Goal: Task Accomplishment & Management: Manage account settings

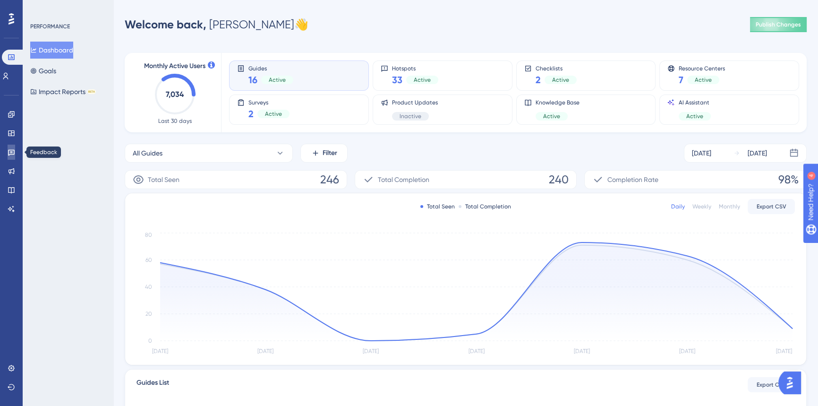
click at [9, 154] on icon at bounding box center [11, 153] width 7 height 6
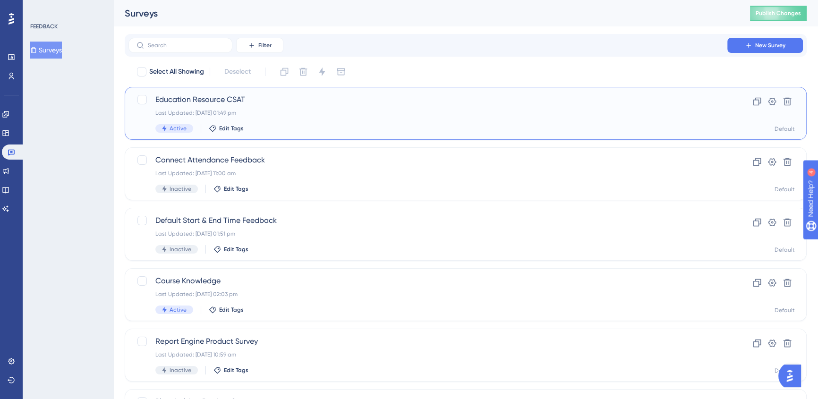
click at [412, 109] on div "Last Updated: [DATE] 01:49 pm" at bounding box center [427, 113] width 545 height 8
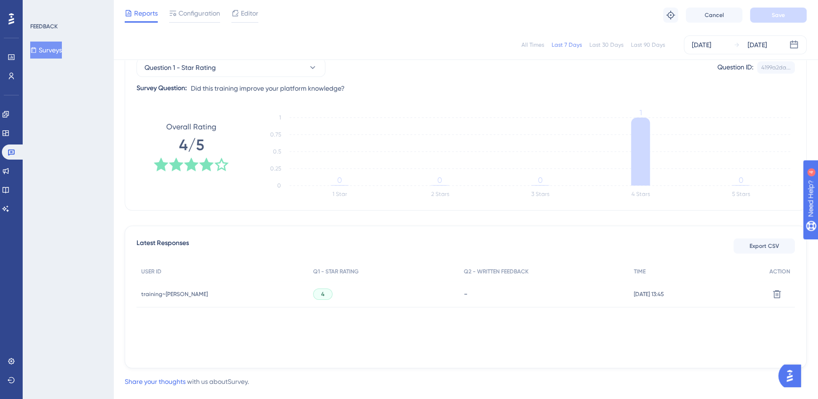
scroll to position [119, 0]
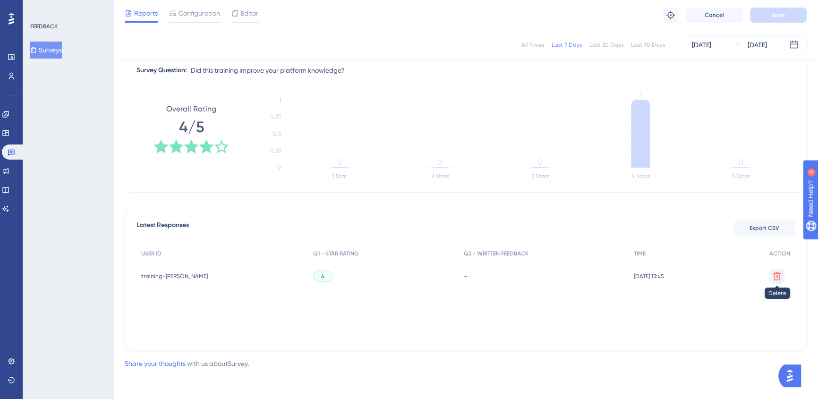
click at [774, 279] on icon at bounding box center [777, 276] width 8 height 8
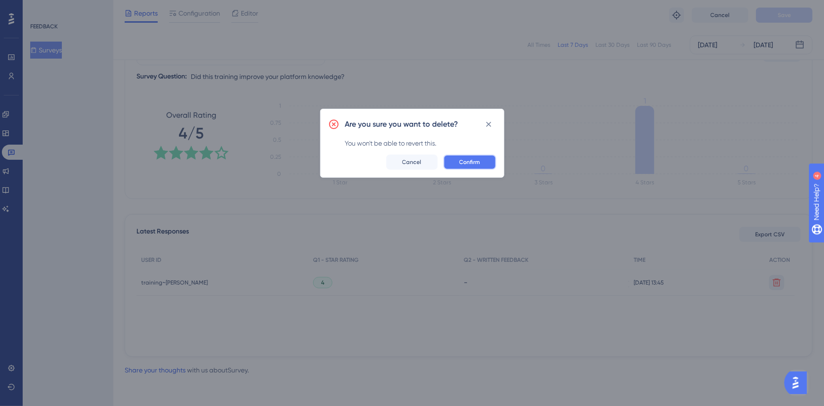
click at [460, 159] on span "Confirm" at bounding box center [469, 162] width 21 height 8
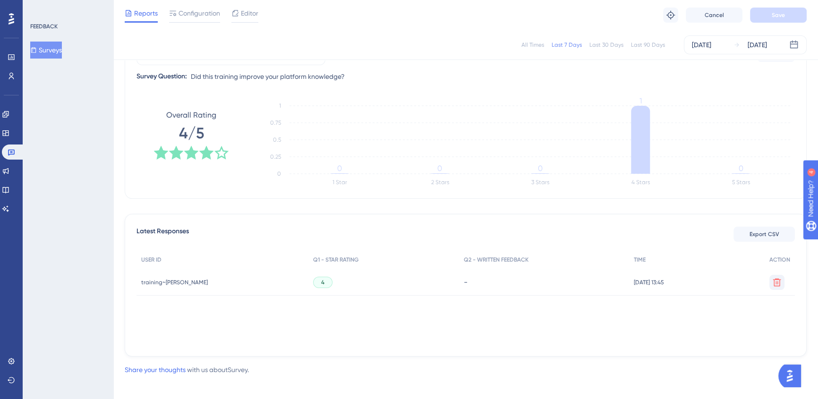
click at [486, 354] on div "Latest Responses Export CSV USER ID Q1 - STAR RATING Q2 - WRITTEN FEEDBACK TIME…" at bounding box center [466, 285] width 682 height 143
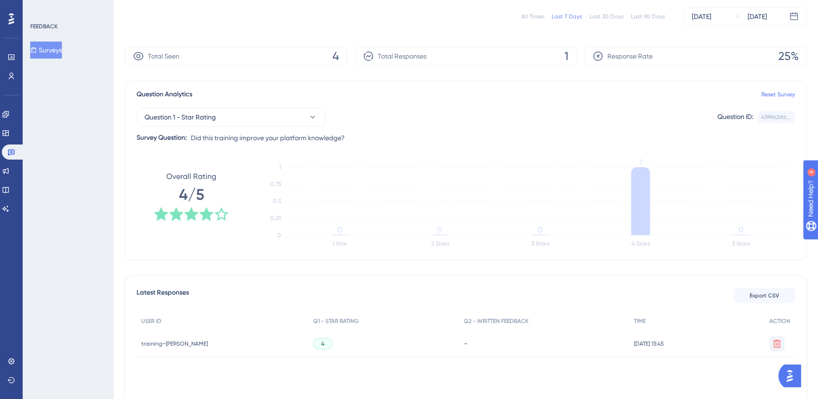
scroll to position [119, 0]
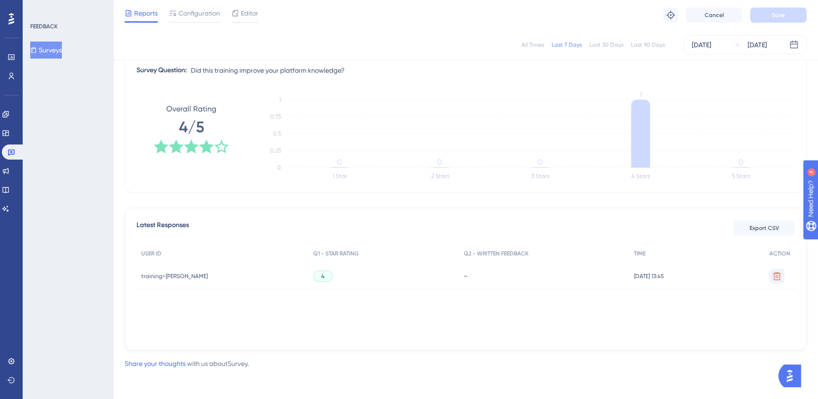
click at [52, 50] on button "Surveys" at bounding box center [46, 50] width 32 height 17
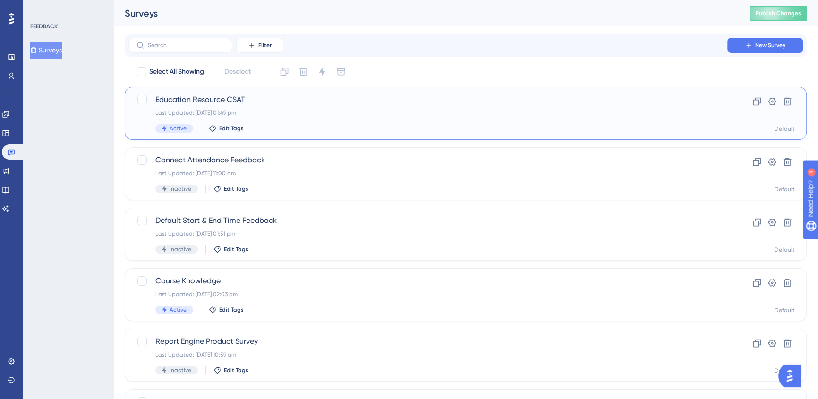
click at [304, 106] on div "Education Resource CSAT Last Updated: [DATE] 01:49 pm Active Edit Tags" at bounding box center [427, 113] width 545 height 39
